Goal: Information Seeking & Learning: Learn about a topic

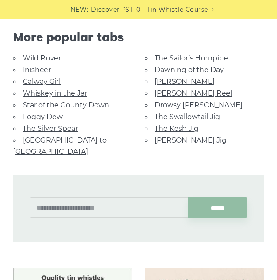
scroll to position [653, 0]
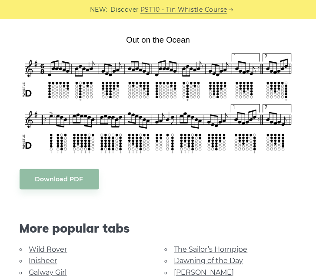
scroll to position [217, 0]
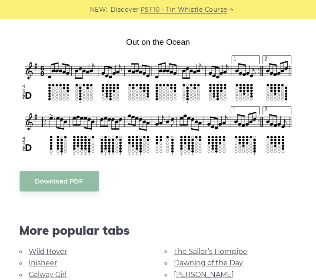
click at [258, 243] on div "More popular tabs" at bounding box center [158, 225] width 291 height 41
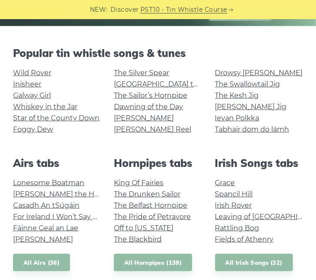
scroll to position [171, 0]
